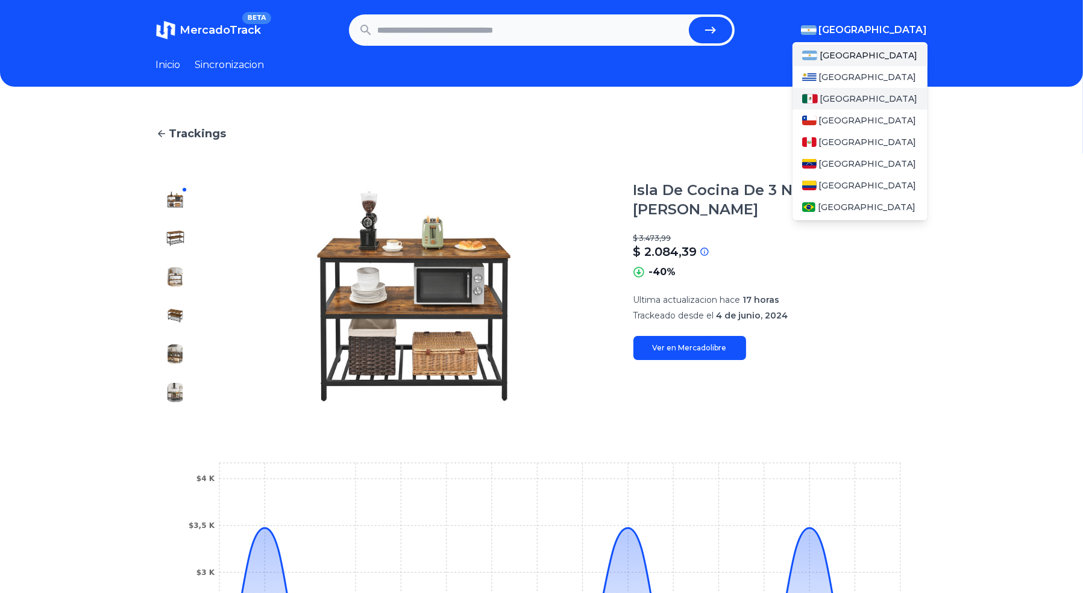
click at [834, 98] on span "[GEOGRAPHIC_DATA]" at bounding box center [869, 99] width 98 height 12
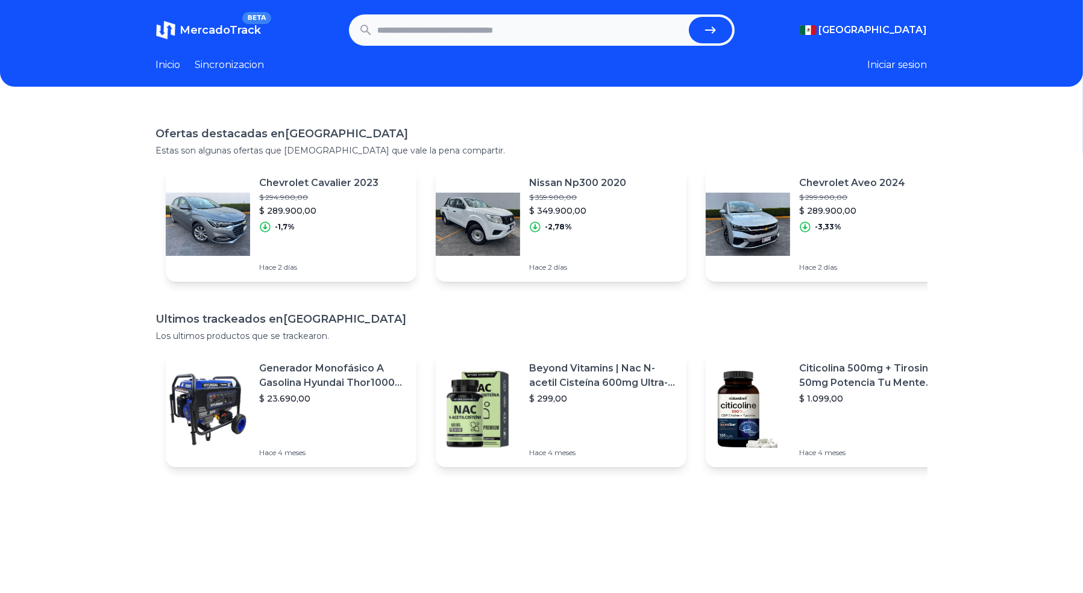
click at [603, 34] on input "text" at bounding box center [531, 30] width 306 height 27
paste input "**********"
click at [689, 17] on button "submit" at bounding box center [710, 30] width 43 height 27
type input "**********"
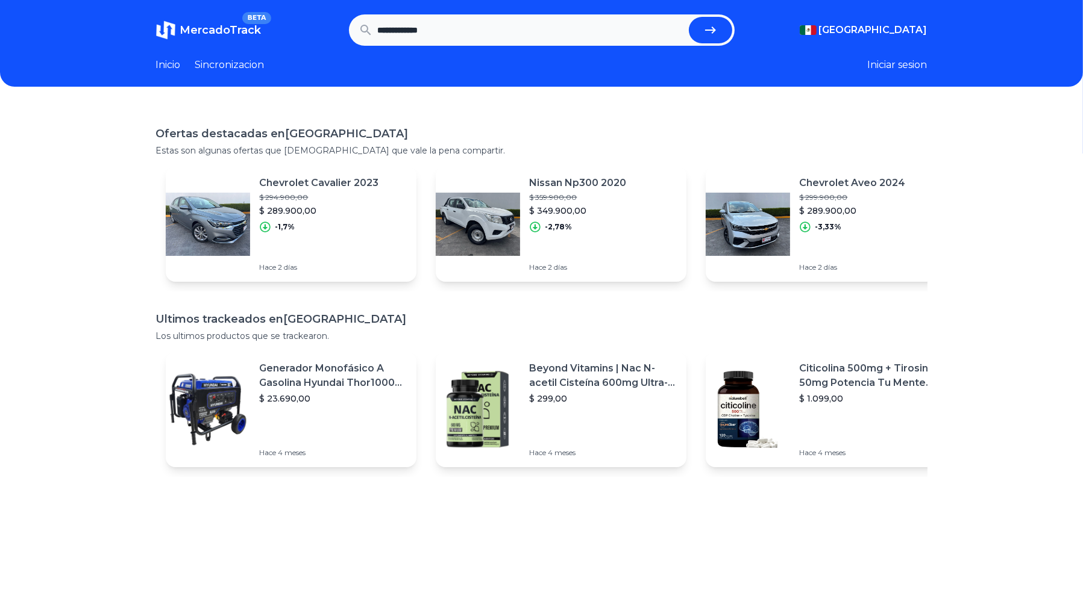
scroll to position [0, 0]
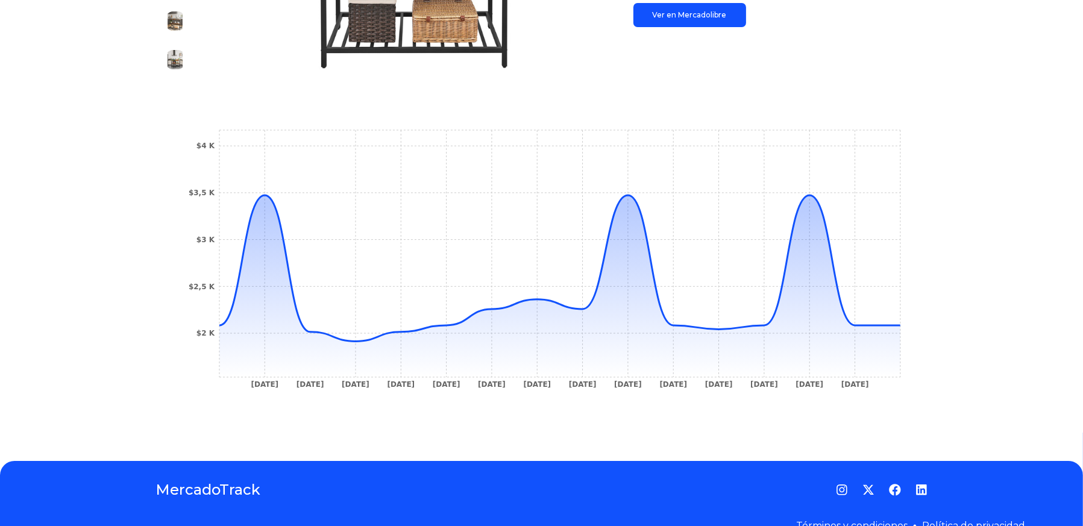
scroll to position [339, 0]
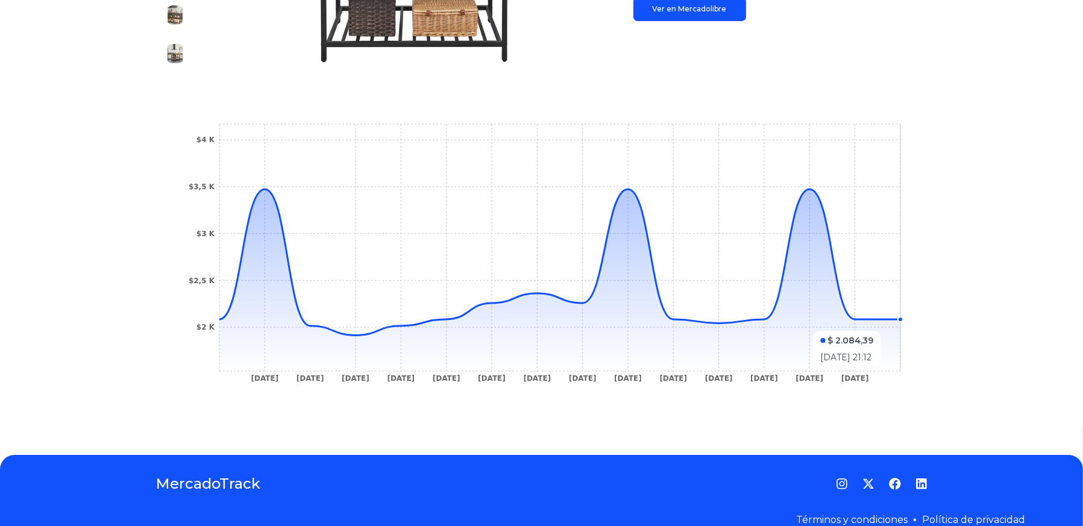
click at [894, 325] on icon at bounding box center [559, 280] width 681 height 182
click at [865, 337] on icon at bounding box center [559, 280] width 681 height 182
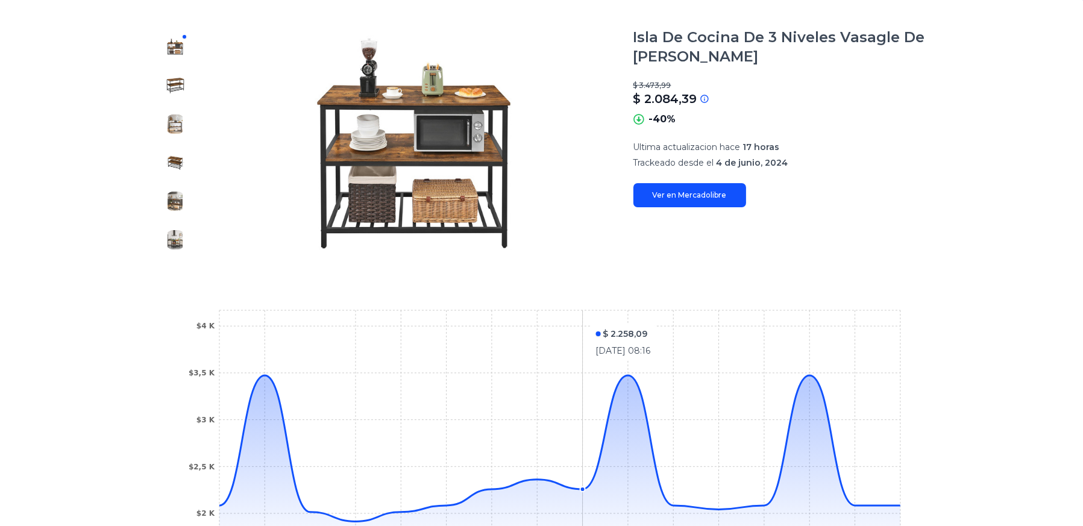
scroll to position [152, 0]
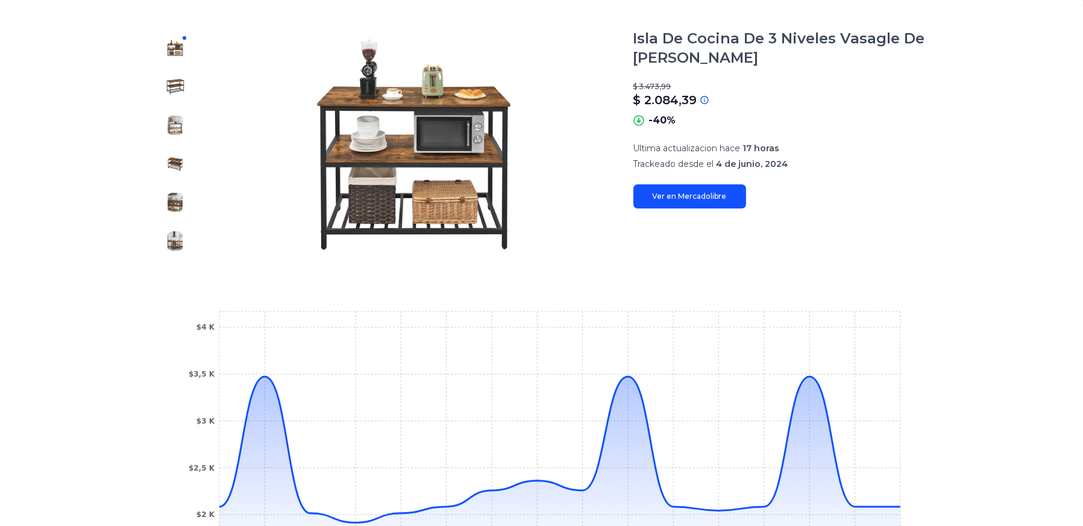
click at [665, 192] on link "Ver en Mercadolibre" at bounding box center [689, 196] width 113 height 24
click at [695, 204] on link "Ver en Mercadolibre" at bounding box center [689, 196] width 113 height 24
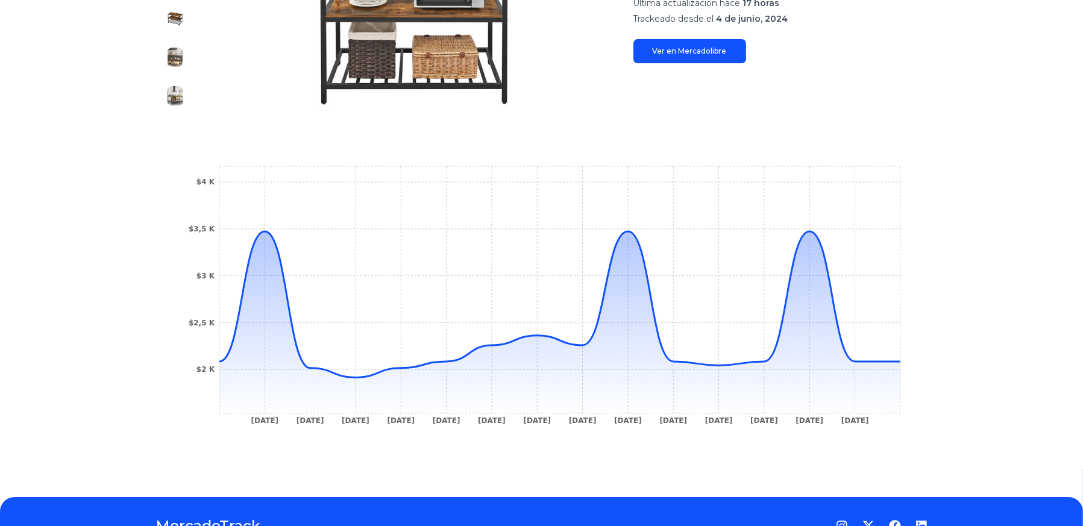
scroll to position [300, 0]
